Goal: Transaction & Acquisition: Download file/media

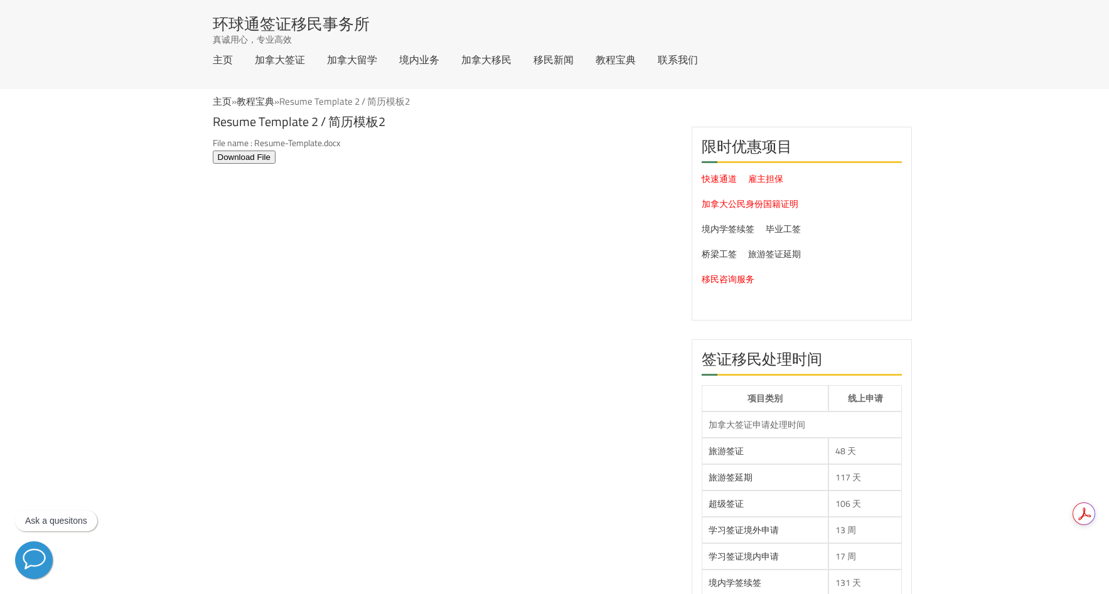
click at [257, 158] on button "Download File" at bounding box center [244, 157] width 63 height 13
click at [261, 154] on button "Download File" at bounding box center [244, 157] width 63 height 13
click at [252, 157] on button "Download File" at bounding box center [244, 157] width 63 height 13
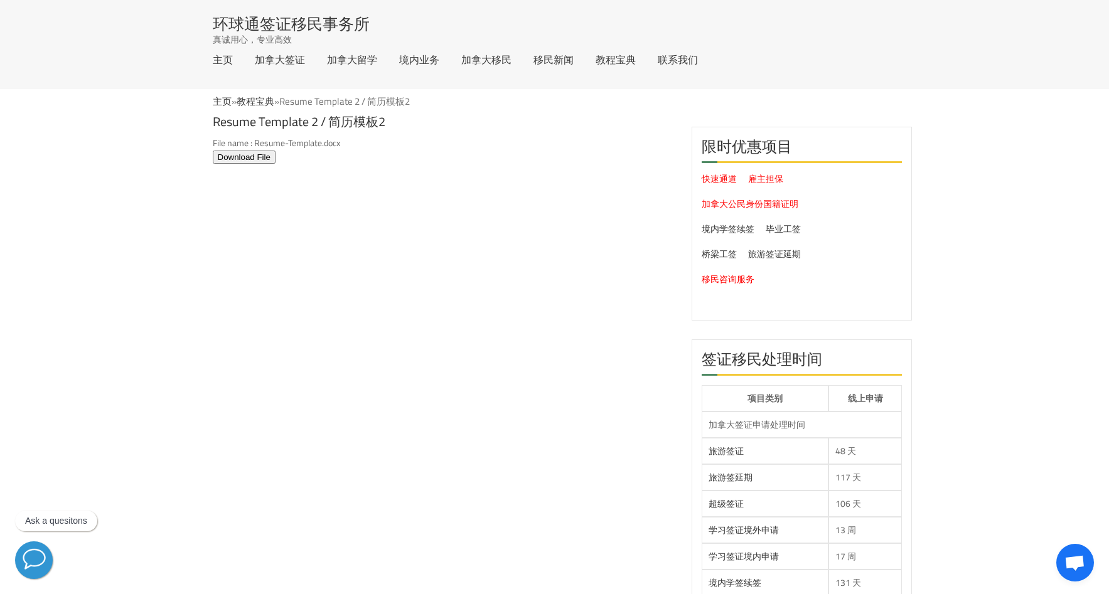
click at [253, 158] on button "Download File" at bounding box center [244, 157] width 63 height 13
click at [241, 159] on button "Download File" at bounding box center [244, 157] width 63 height 13
click at [260, 154] on button "Download File" at bounding box center [244, 157] width 63 height 13
click at [260, 159] on button "Download File" at bounding box center [244, 157] width 63 height 13
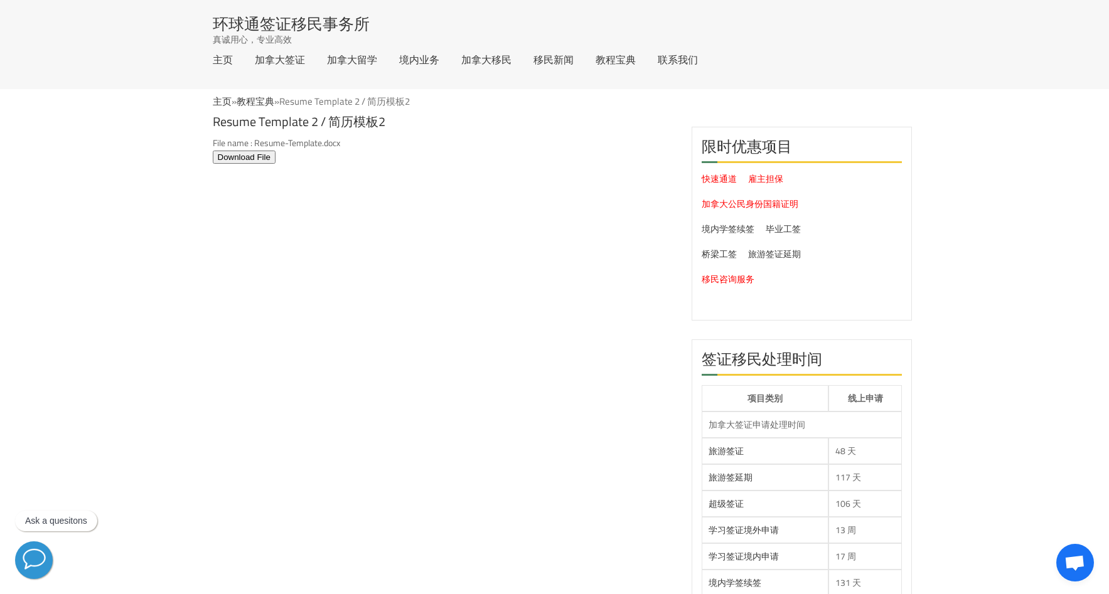
click at [260, 159] on button "Download File" at bounding box center [244, 157] width 63 height 13
